Goal: Task Accomplishment & Management: Manage account settings

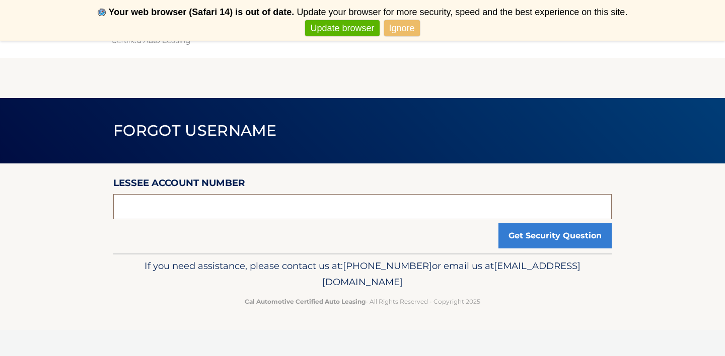
click at [414, 210] on input "text" at bounding box center [362, 206] width 498 height 25
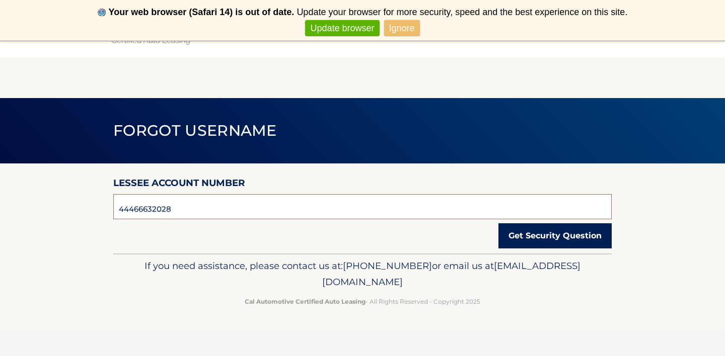
type input "44466632028"
click at [569, 237] on button "Get Security Question" at bounding box center [554, 236] width 113 height 25
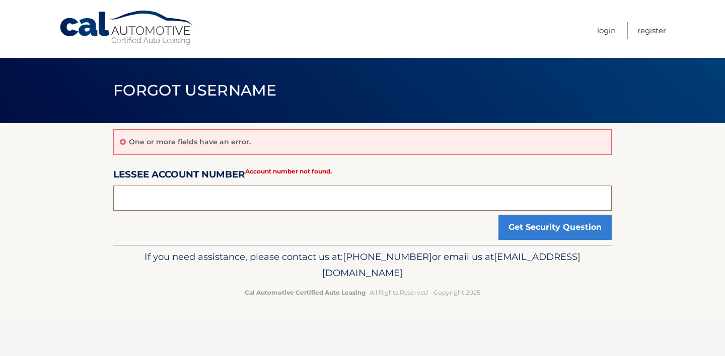
click at [317, 195] on input "text" at bounding box center [362, 198] width 498 height 25
type input "44455532028"
click at [555, 227] on button "Get Security Question" at bounding box center [554, 227] width 113 height 25
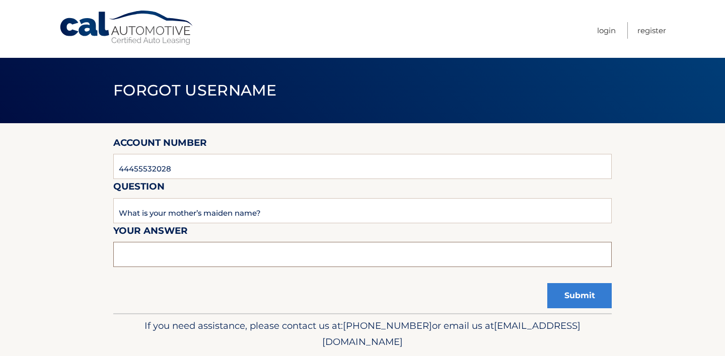
click at [230, 247] on input "text" at bounding box center [362, 254] width 498 height 25
type input "Healy"
click at [569, 291] on button "Submit" at bounding box center [579, 295] width 64 height 25
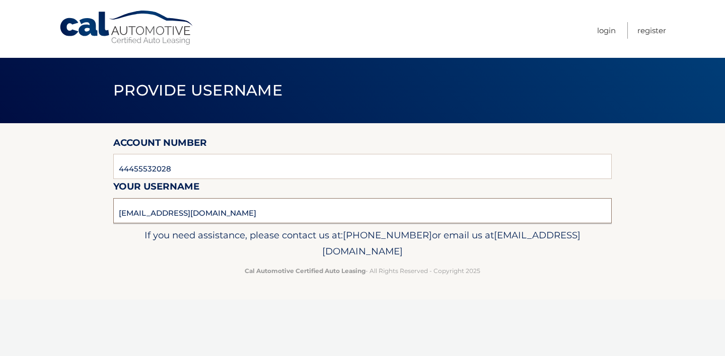
drag, startPoint x: 224, startPoint y: 211, endPoint x: 110, endPoint y: 216, distance: 114.4
click at [601, 31] on link "Login" at bounding box center [606, 30] width 19 height 17
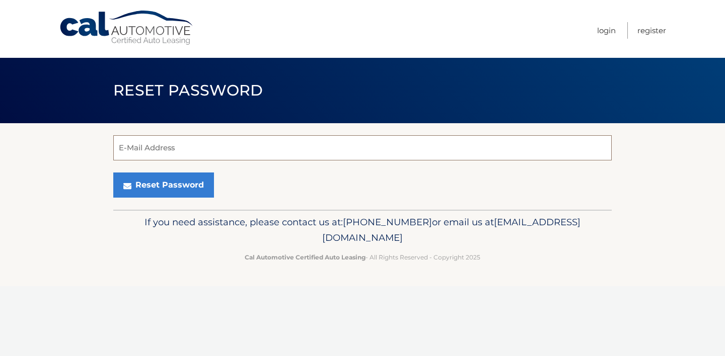
click at [321, 142] on input "E-Mail Address" at bounding box center [362, 147] width 498 height 25
